Goal: Task Accomplishment & Management: Use online tool/utility

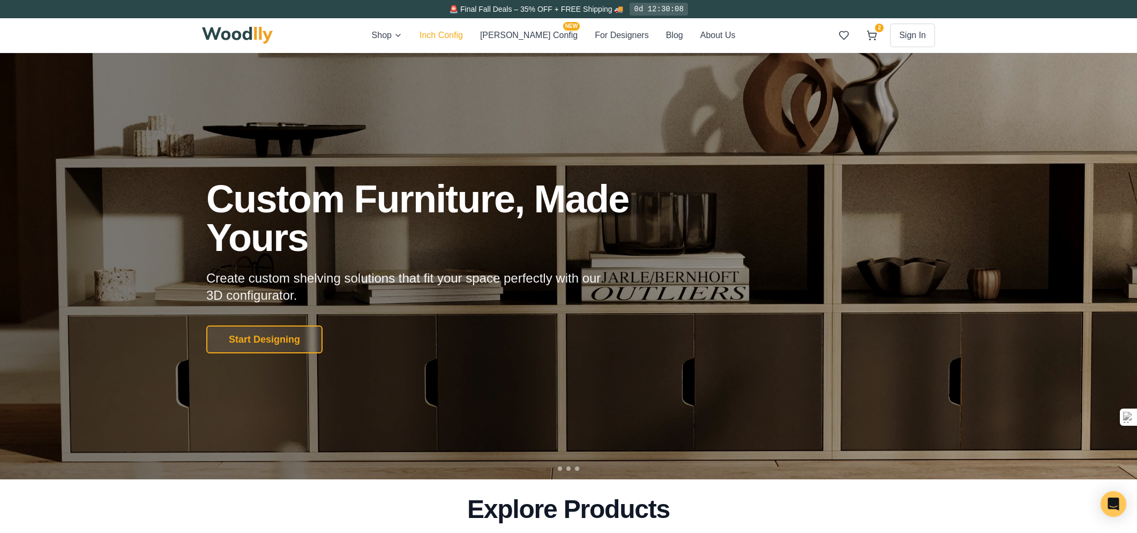
click at [459, 38] on button "Inch Config" at bounding box center [441, 35] width 43 height 14
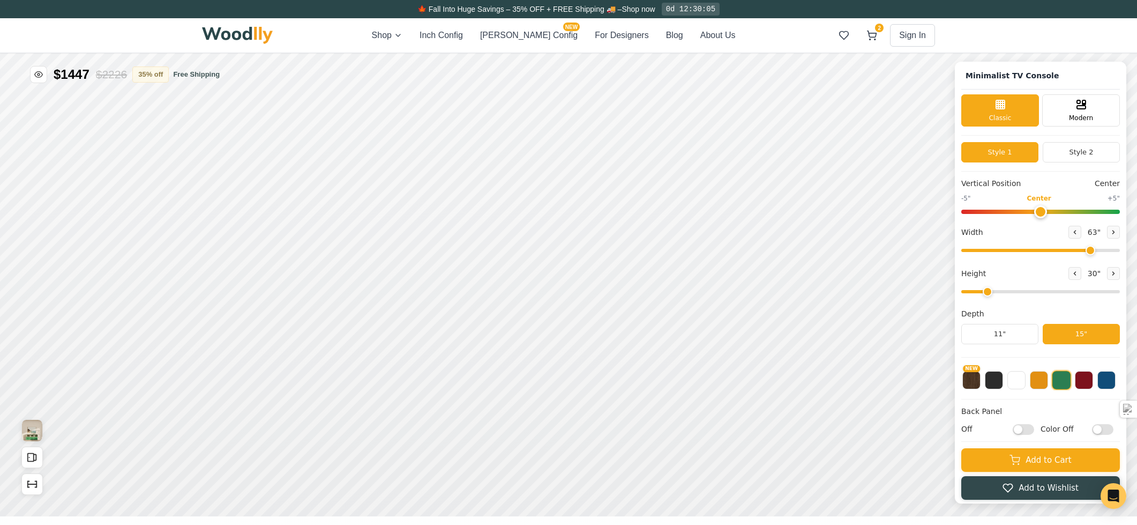
type input "63"
type input "2"
click at [1082, 230] on button at bounding box center [1075, 232] width 13 height 13
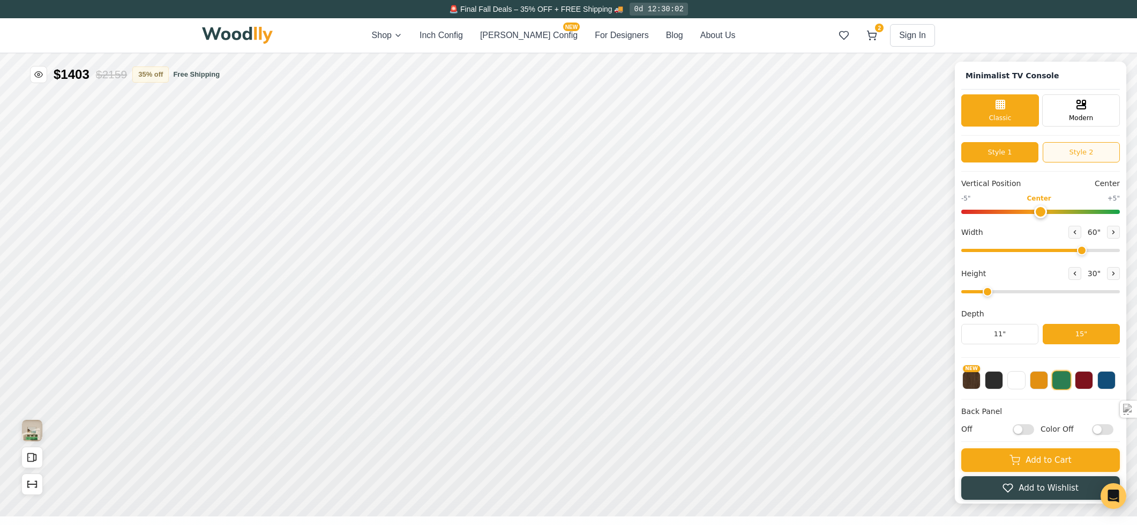
click at [1065, 152] on button "Style 2" at bounding box center [1081, 152] width 77 height 20
click at [1018, 157] on button "Style 1" at bounding box center [999, 152] width 77 height 20
click at [1084, 154] on button "Style 2" at bounding box center [1081, 152] width 77 height 20
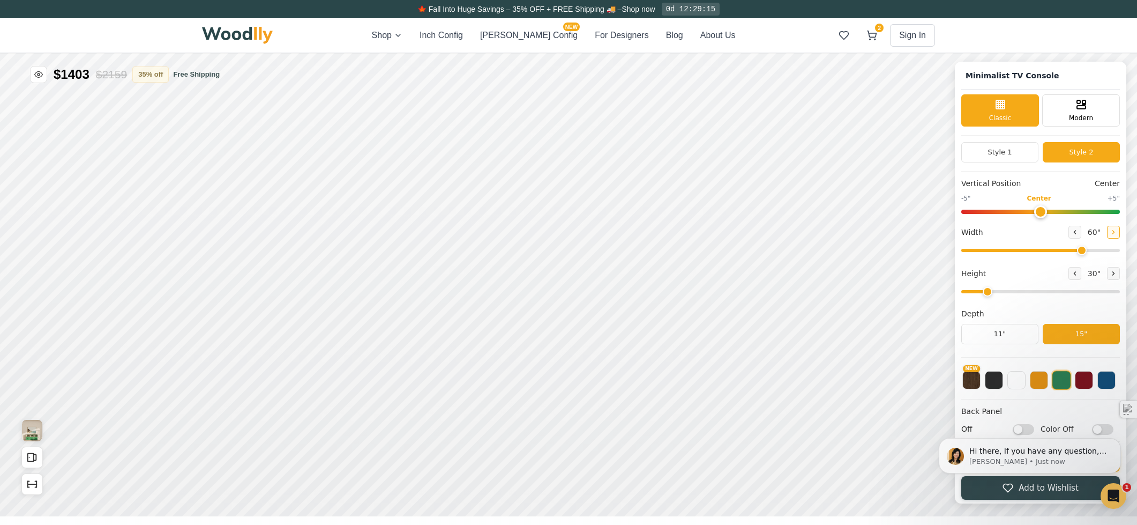
click at [1120, 227] on button at bounding box center [1113, 232] width 13 height 13
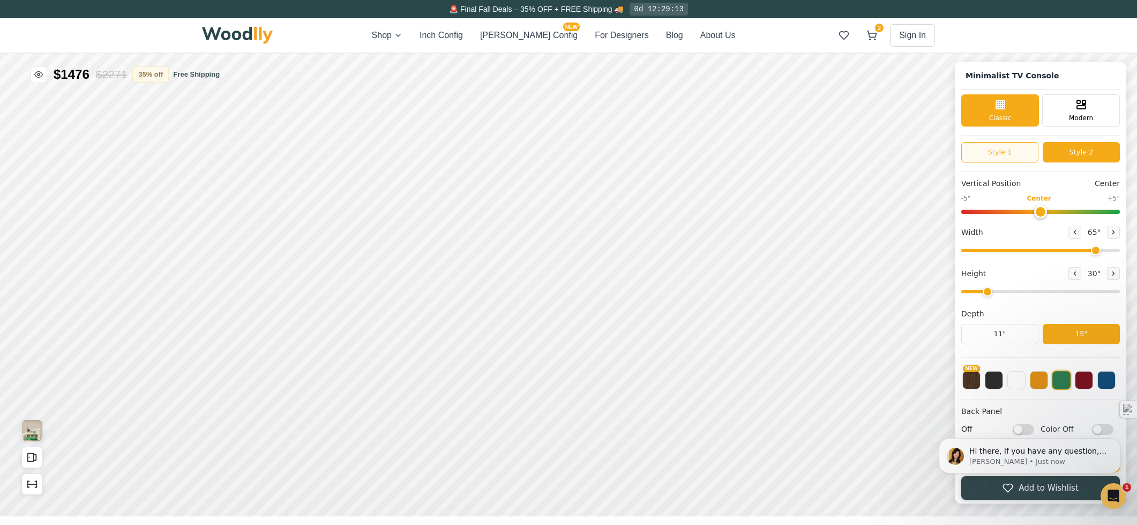
click at [1009, 154] on button "Style 1" at bounding box center [999, 152] width 77 height 20
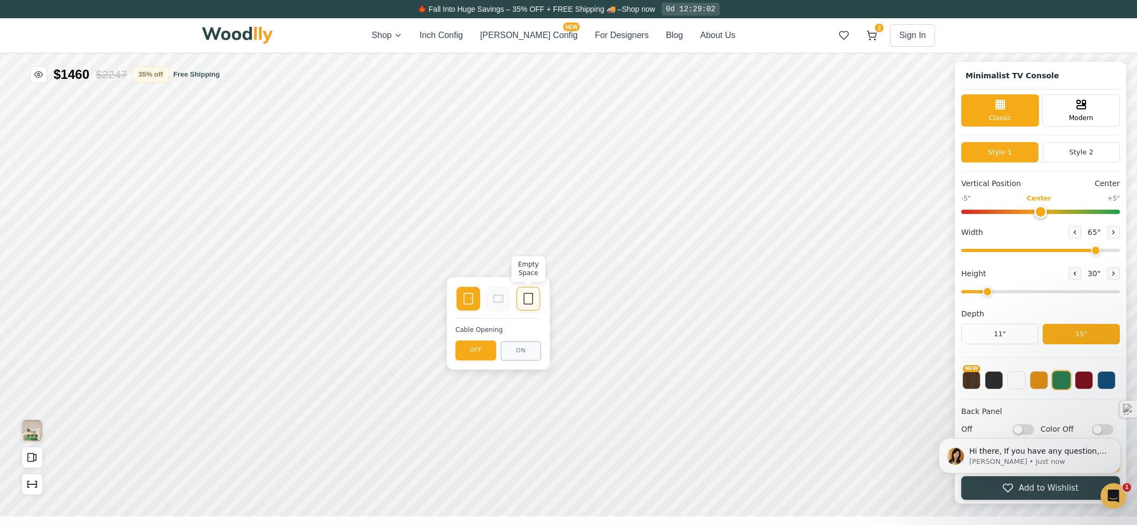
click at [524, 301] on rect at bounding box center [528, 298] width 9 height 11
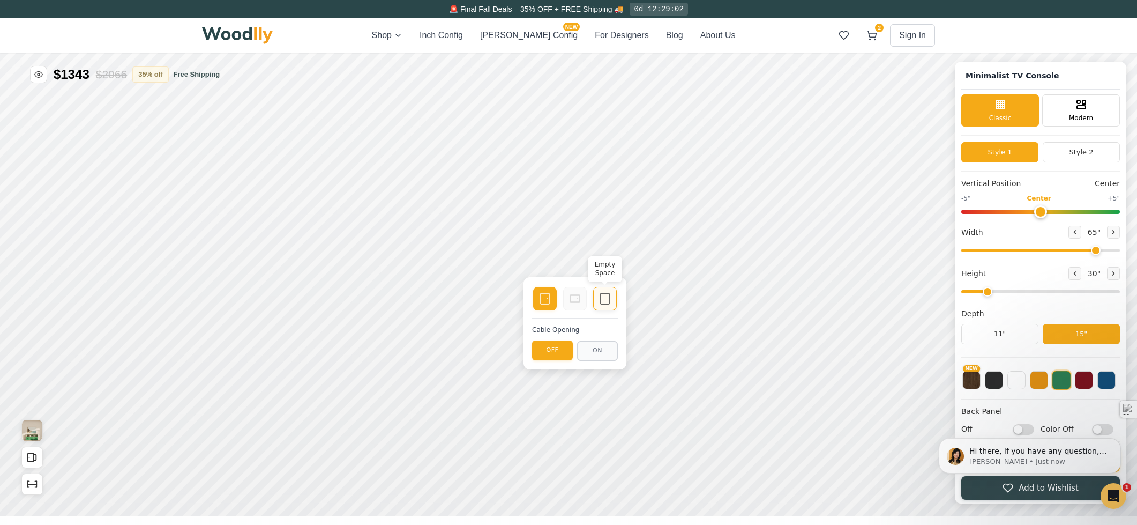
click at [603, 303] on icon at bounding box center [605, 298] width 13 height 13
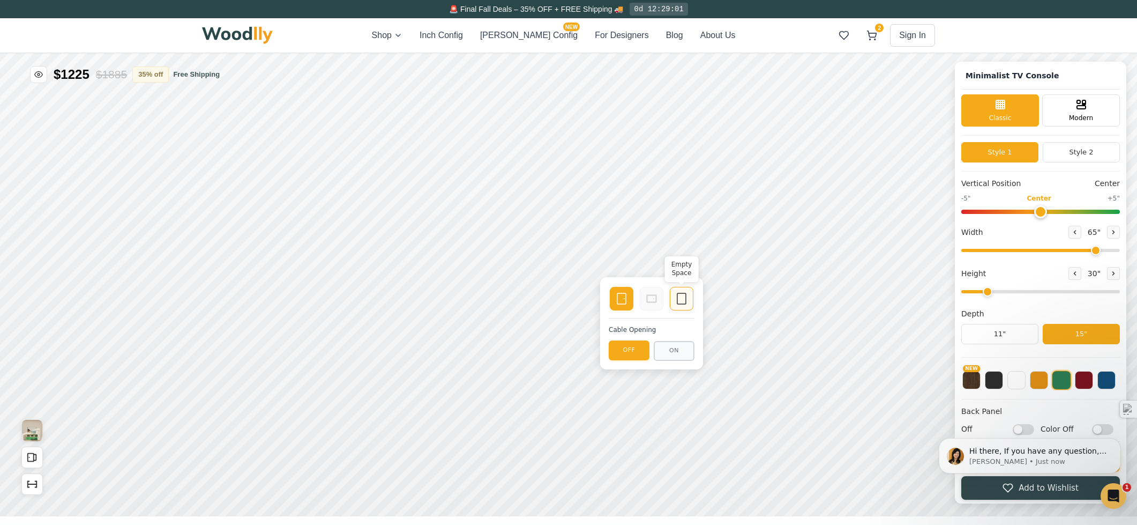
click at [675, 307] on div "Empty Space" at bounding box center [682, 299] width 24 height 24
click at [1075, 235] on button at bounding box center [1075, 232] width 13 height 13
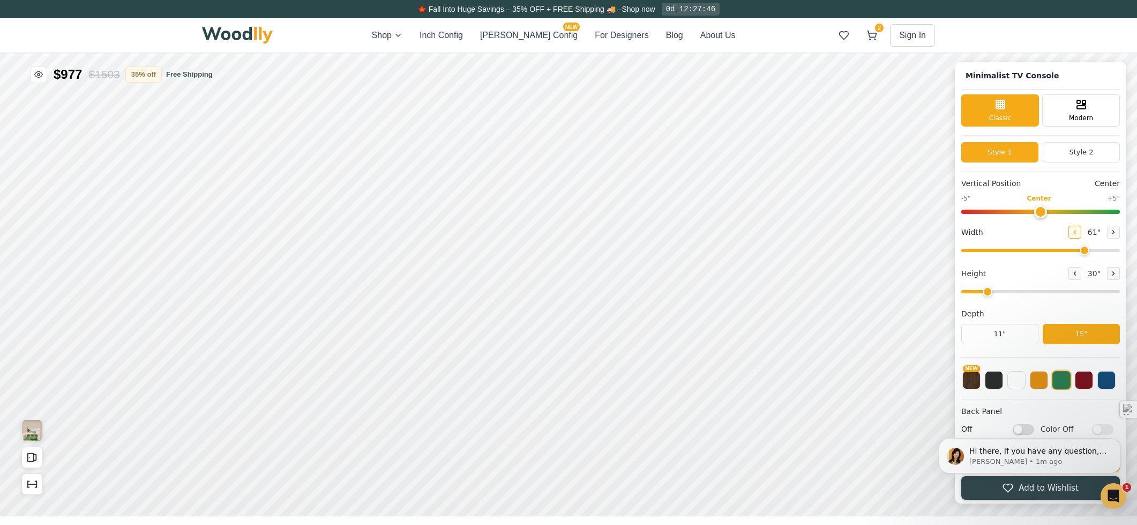
click at [1075, 235] on button at bounding box center [1075, 232] width 13 height 13
click at [1114, 234] on button at bounding box center [1113, 232] width 13 height 13
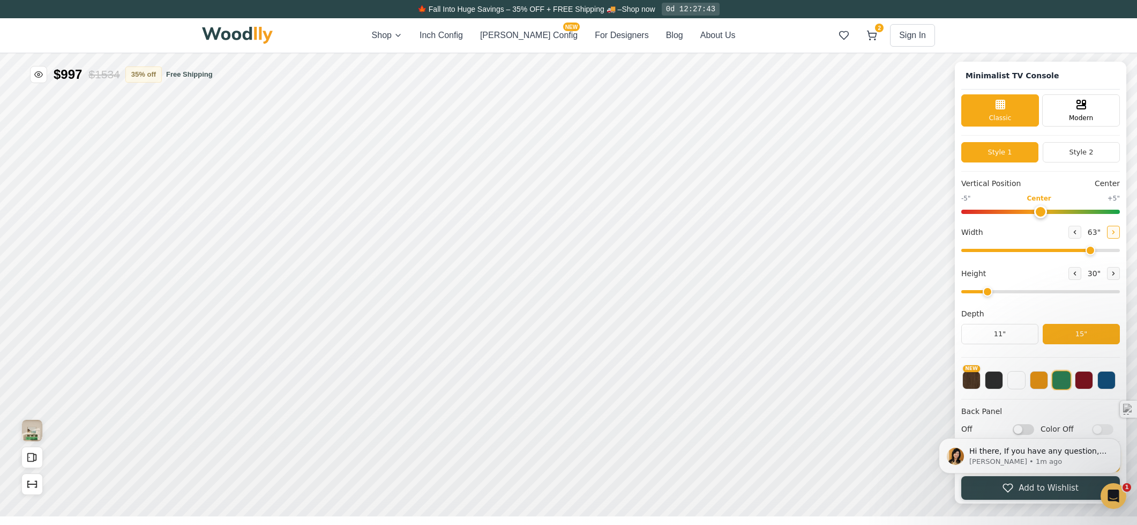
type input "64"
click at [620, 300] on icon at bounding box center [621, 298] width 13 height 13
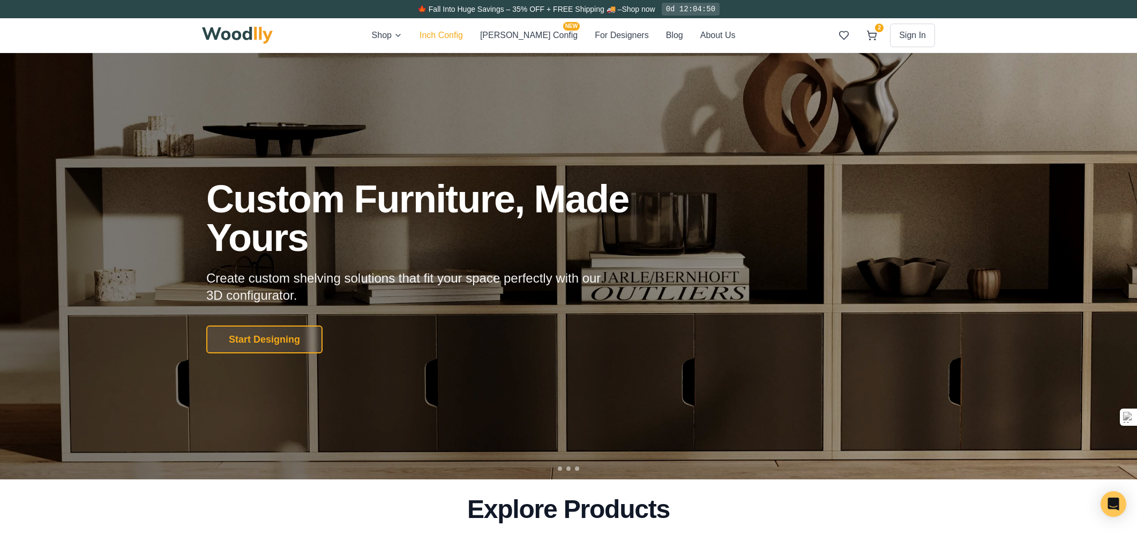
click at [463, 33] on button "Inch Config" at bounding box center [441, 35] width 43 height 14
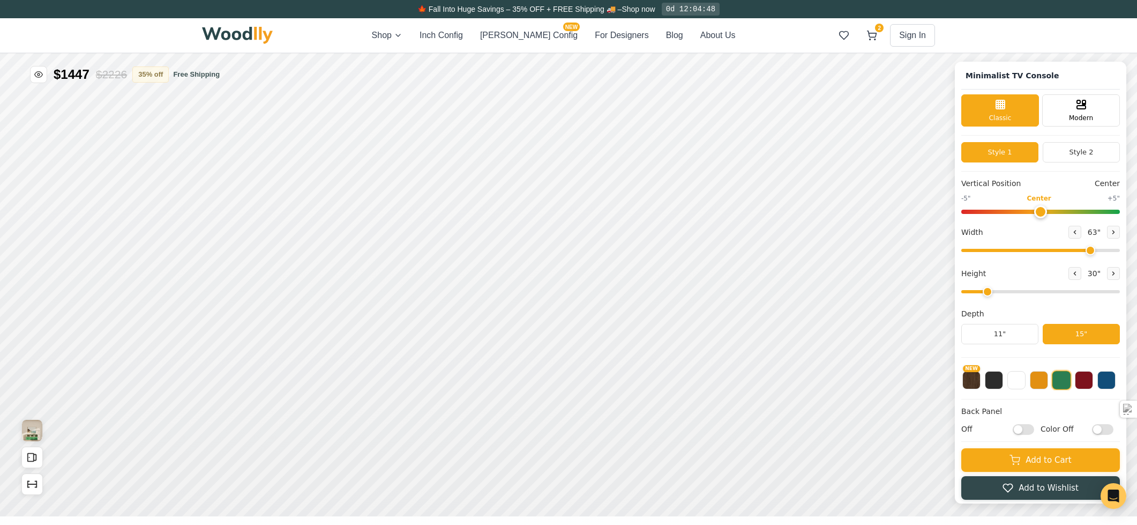
type input "63"
type input "2"
click at [535, 297] on div "Empty Space" at bounding box center [545, 299] width 24 height 24
click at [1117, 235] on icon at bounding box center [1113, 232] width 6 height 6
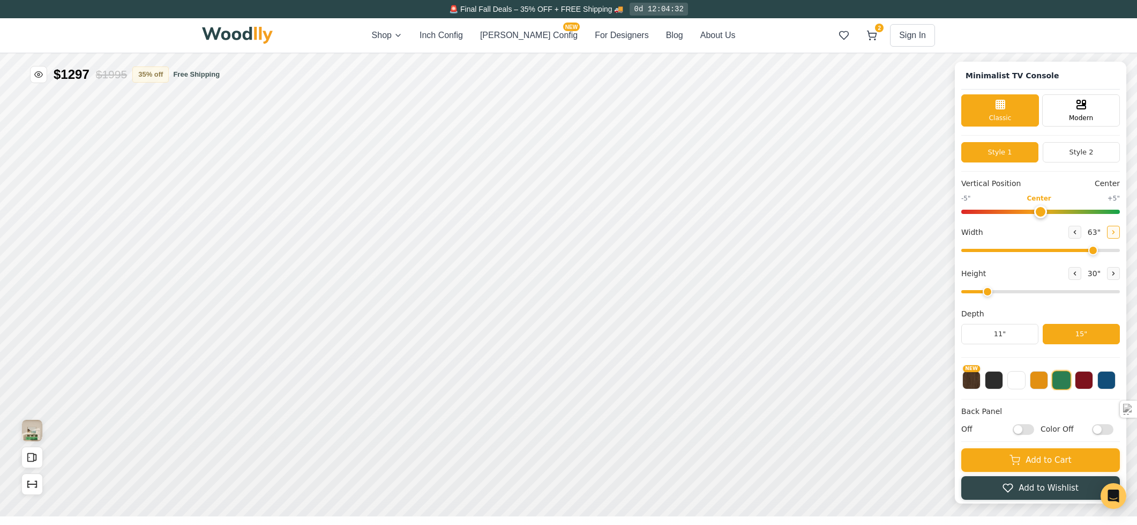
type input "65"
click at [475, 305] on div "Single Door" at bounding box center [469, 299] width 24 height 24
